Goal: Information Seeking & Learning: Learn about a topic

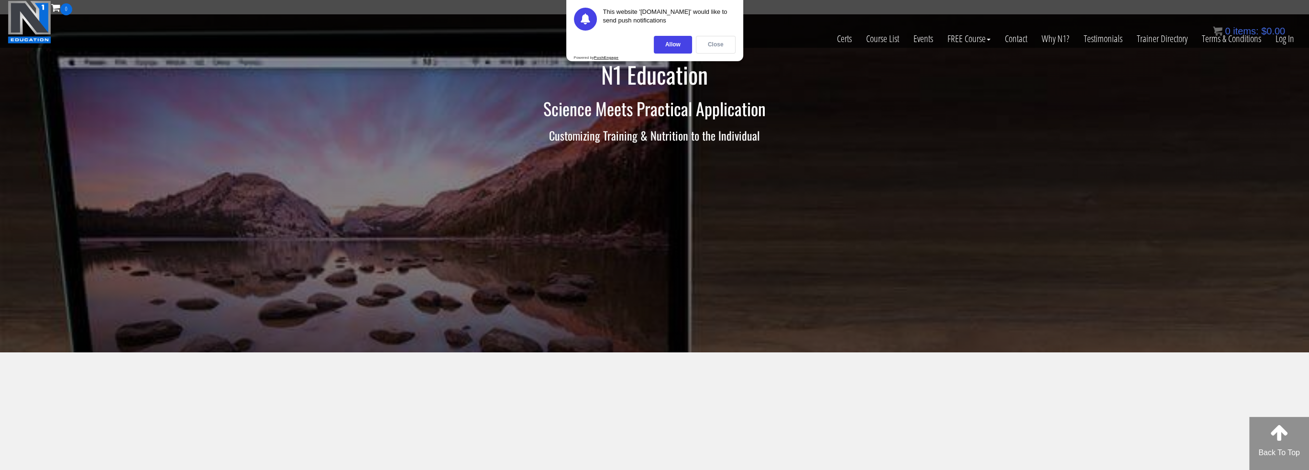
click at [715, 45] on div "Close" at bounding box center [716, 45] width 40 height 18
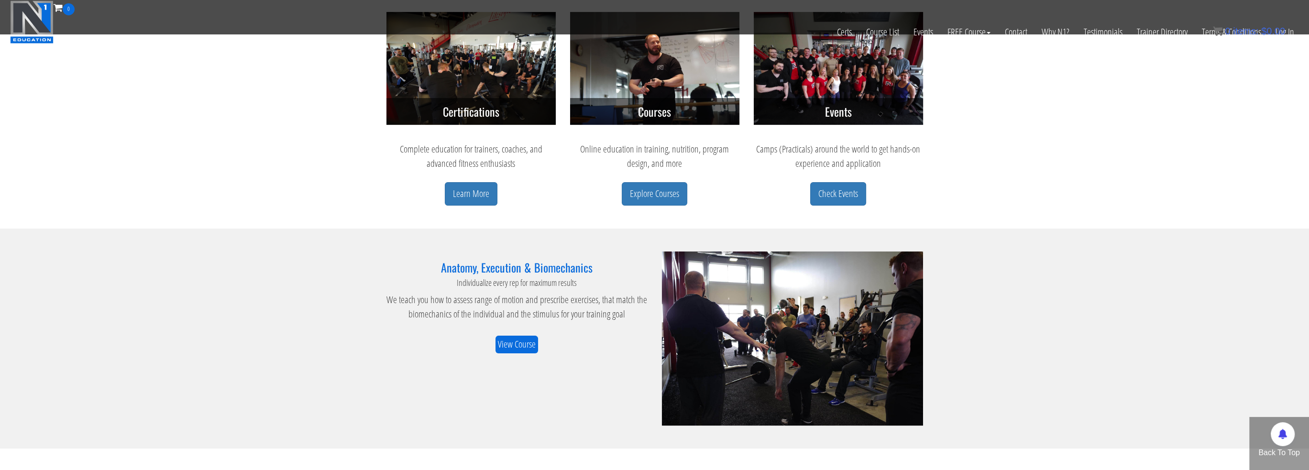
scroll to position [431, 0]
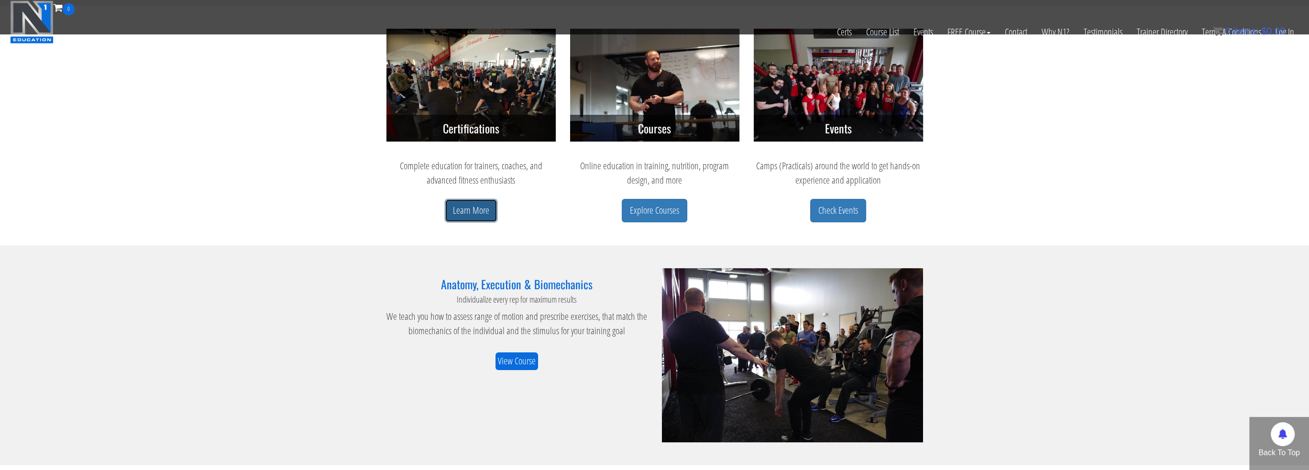
click at [455, 208] on link "Learn More" at bounding box center [471, 210] width 53 height 23
click at [665, 214] on link "Explore Courses" at bounding box center [655, 210] width 66 height 23
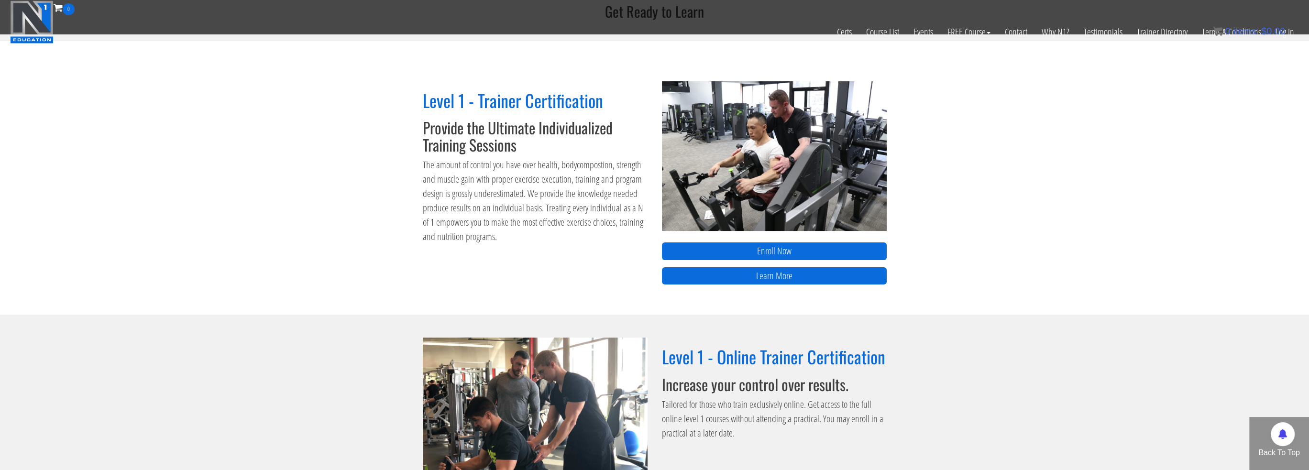
scroll to position [335, 0]
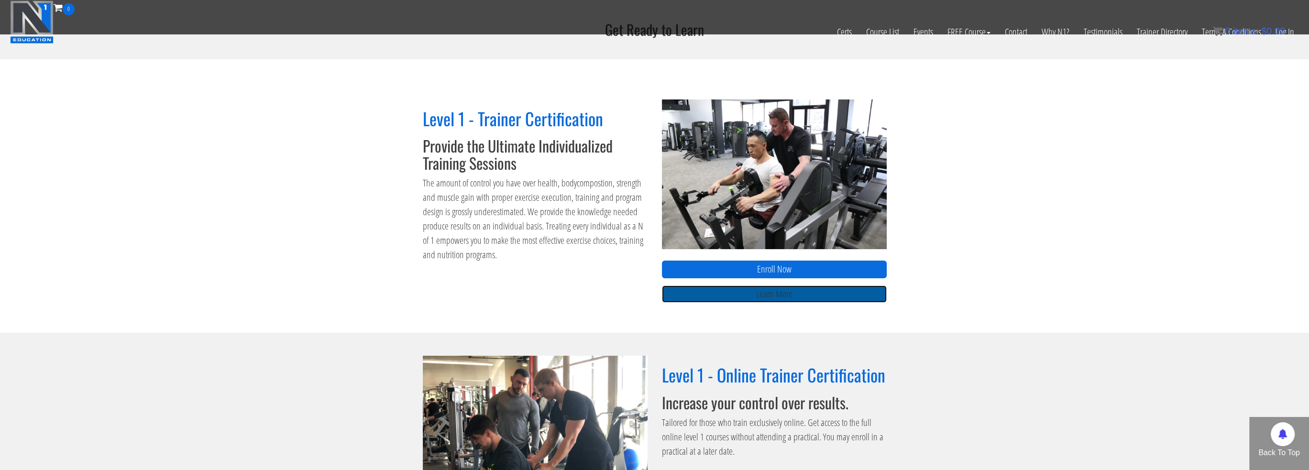
click at [736, 293] on link "Learn More" at bounding box center [774, 295] width 225 height 18
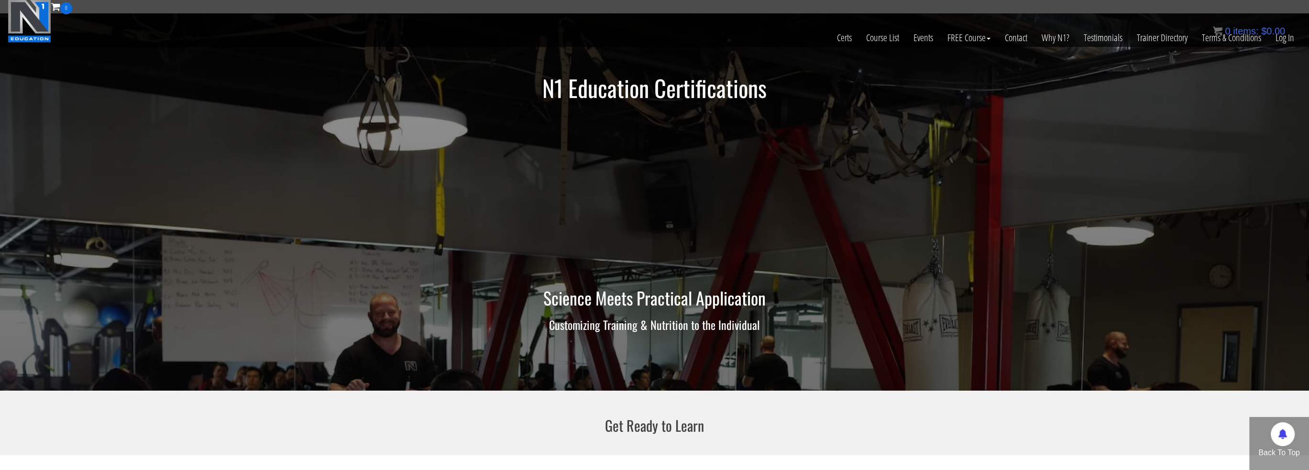
scroll to position [0, 0]
